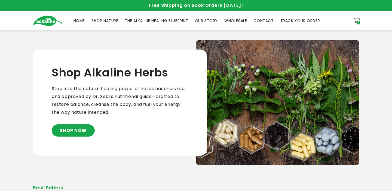
click at [80, 21] on span "HOME" at bounding box center [79, 20] width 11 height 5
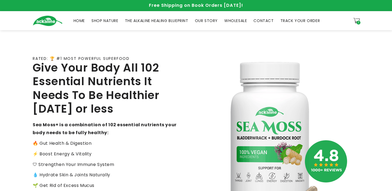
click at [108, 20] on span "SHOP NATURE" at bounding box center [104, 20] width 27 height 5
